Goal: Check status

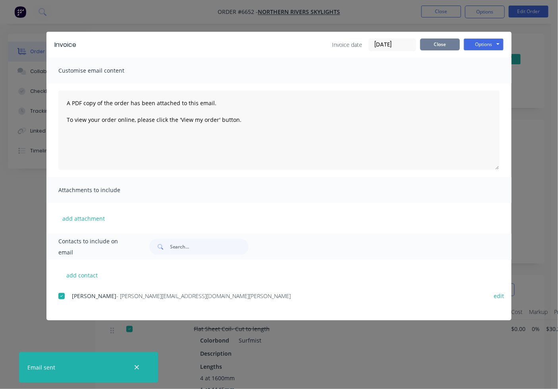
click at [427, 45] on button "Close" at bounding box center [440, 45] width 40 height 12
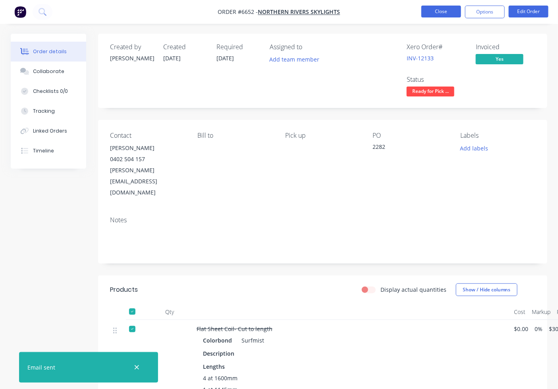
click at [428, 15] on button "Close" at bounding box center [442, 12] width 40 height 12
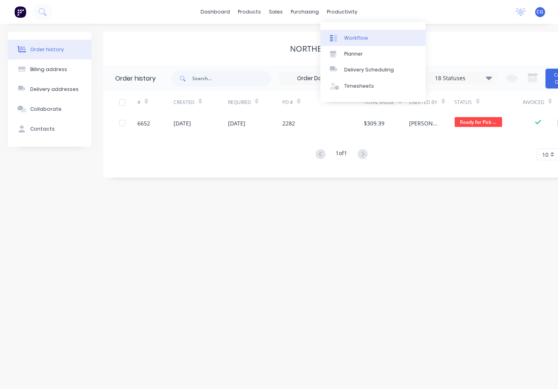
click at [340, 38] on div at bounding box center [336, 38] width 12 height 7
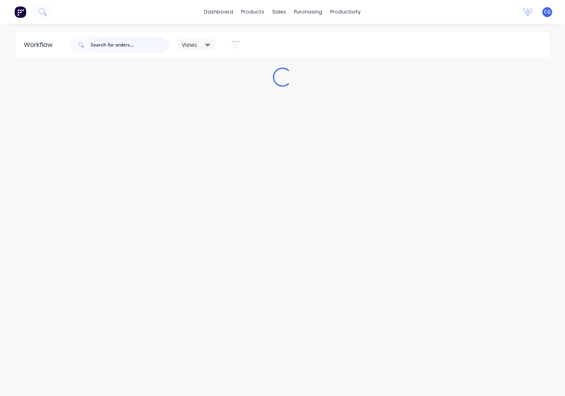
click at [114, 45] on input "text" at bounding box center [130, 45] width 79 height 16
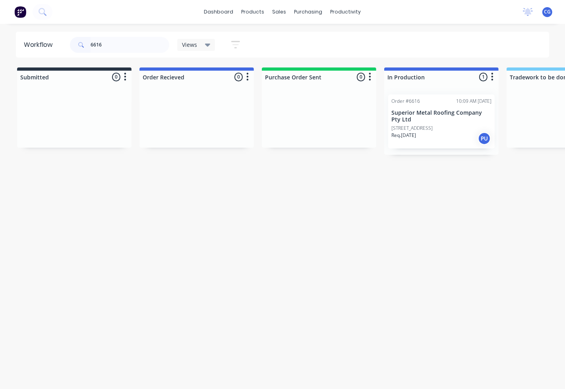
click at [464, 110] on p "Superior Metal Roofing Company Pty Ltd" at bounding box center [441, 117] width 100 height 14
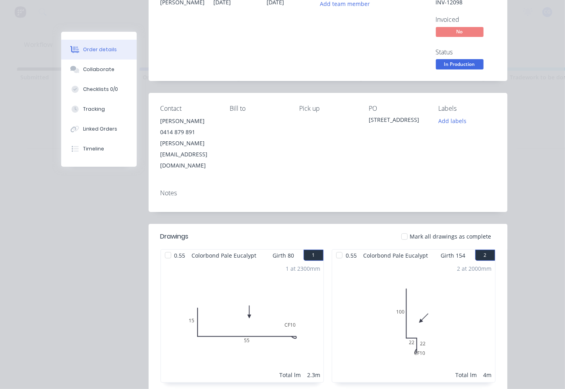
scroll to position [147, 0]
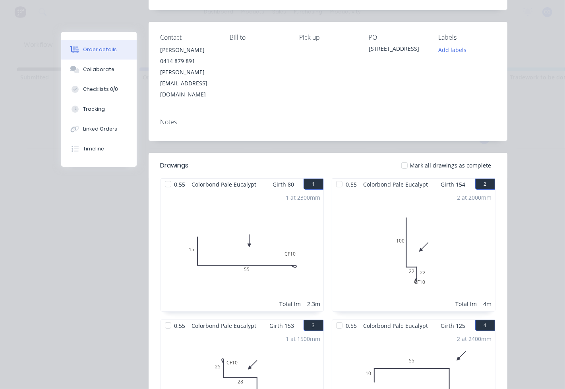
click at [404, 158] on div at bounding box center [405, 166] width 16 height 16
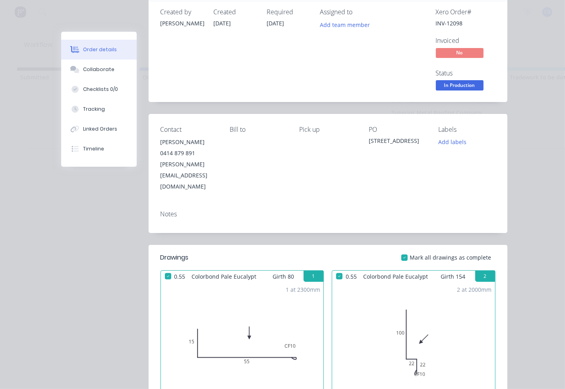
scroll to position [0, 0]
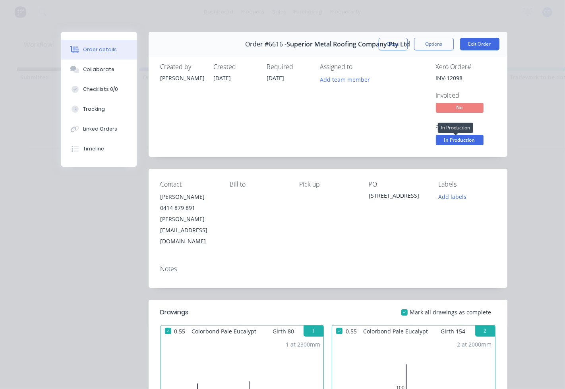
click at [446, 138] on span "In Production" at bounding box center [460, 140] width 48 height 10
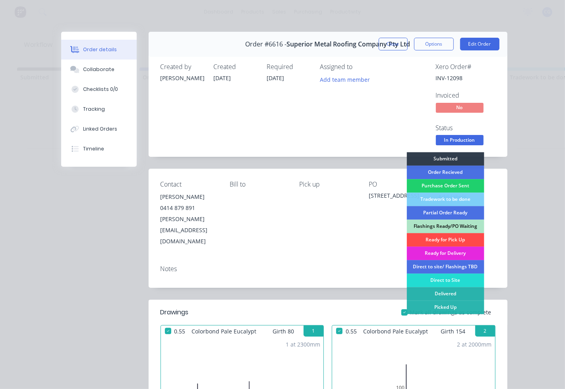
click at [438, 241] on div "Ready for Pick Up" at bounding box center [445, 240] width 77 height 14
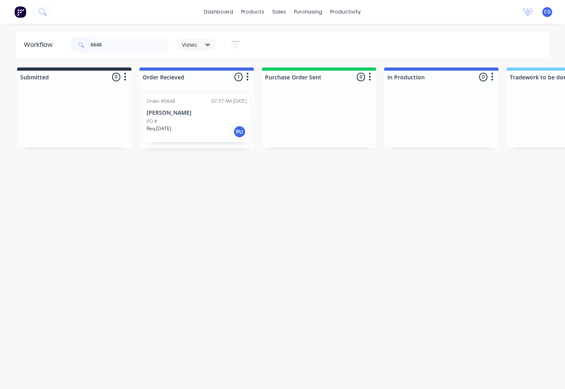
click at [157, 113] on p "[PERSON_NAME]" at bounding box center [197, 113] width 100 height 7
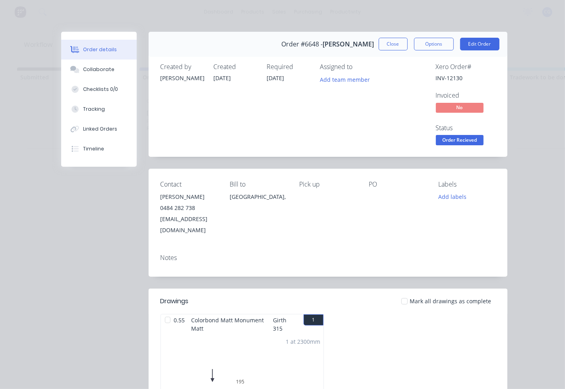
drag, startPoint x: 409, startPoint y: 295, endPoint x: 432, endPoint y: 228, distance: 71.0
click at [408, 295] on div at bounding box center [405, 302] width 16 height 16
click at [463, 142] on span "Order Recieved" at bounding box center [460, 140] width 48 height 10
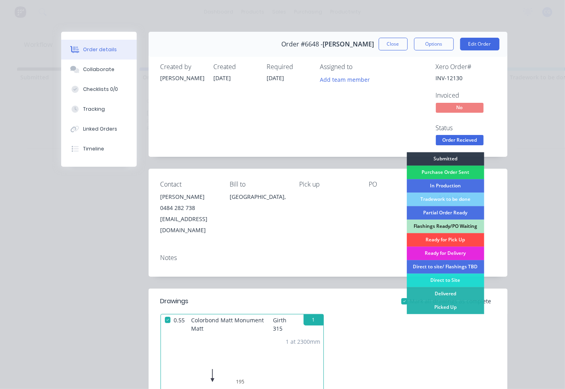
click at [441, 239] on div "Ready for Pick Up" at bounding box center [445, 240] width 77 height 14
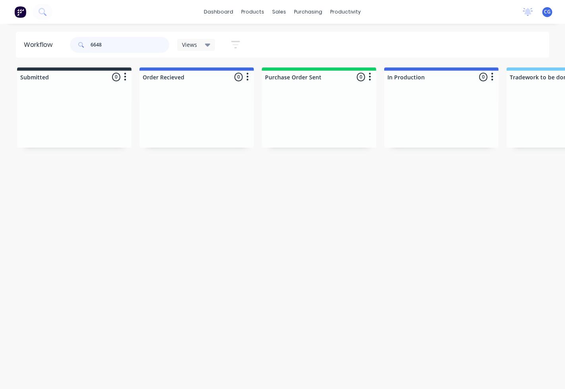
click at [138, 41] on input "6648" at bounding box center [130, 45] width 79 height 16
type input "6654"
click at [171, 127] on p "Req. [DATE]" at bounding box center [159, 128] width 25 height 7
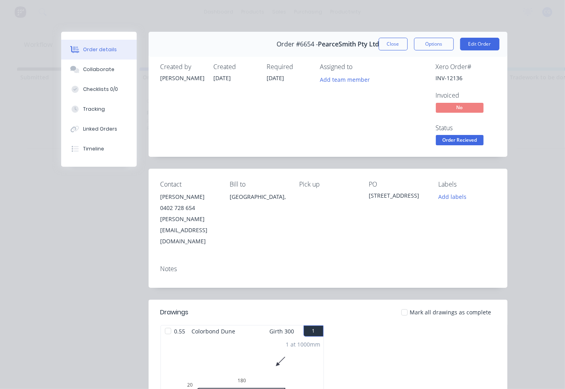
click at [402, 305] on div at bounding box center [405, 313] width 16 height 16
click at [451, 146] on button "Order Recieved" at bounding box center [460, 141] width 48 height 12
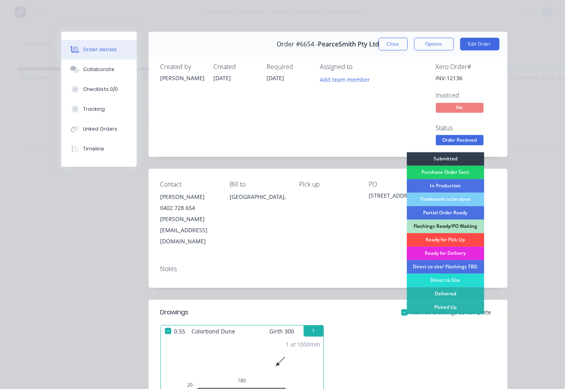
click at [440, 238] on div "Ready for Pick Up" at bounding box center [445, 240] width 77 height 14
